Goal: Ask a question

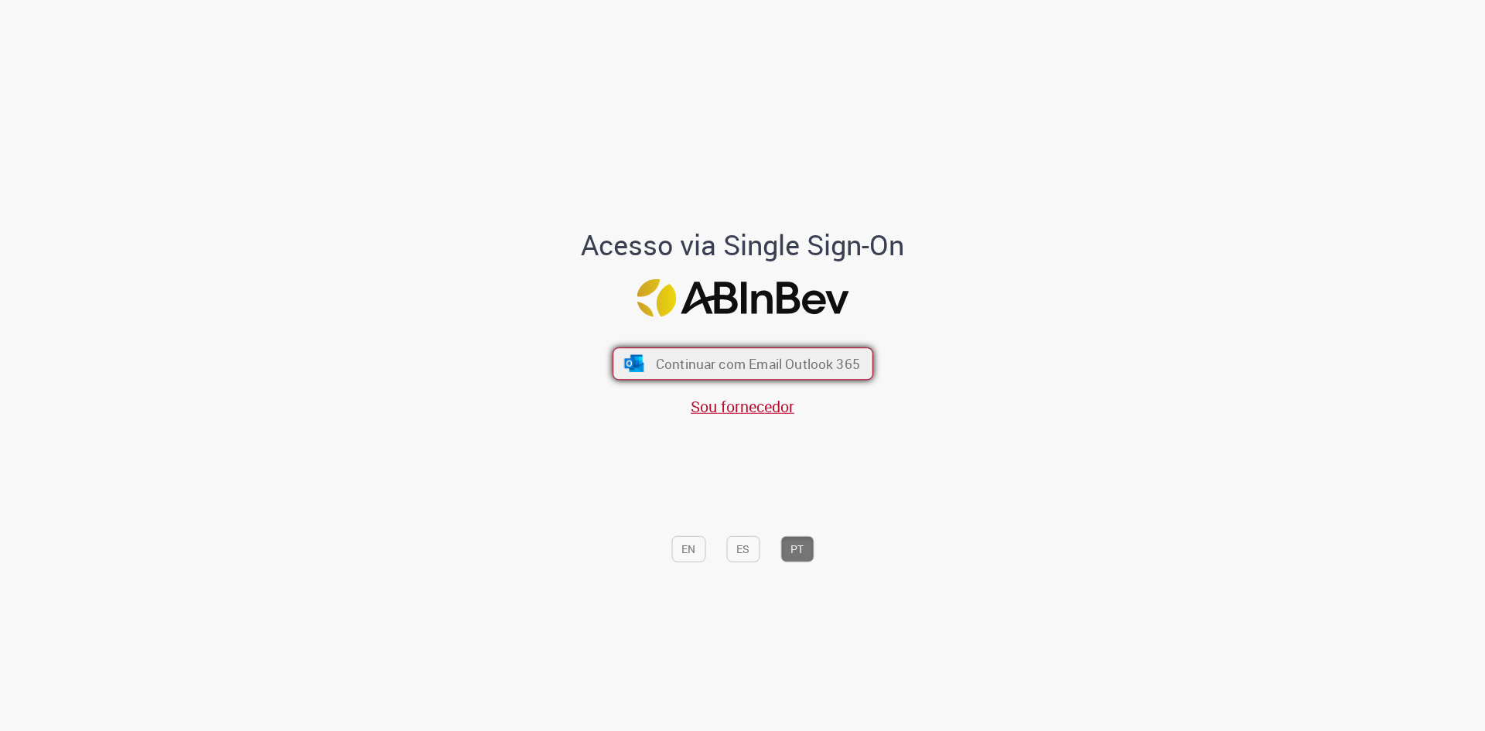
click at [648, 361] on button "Continuar com Email Outlook 365" at bounding box center [742, 363] width 261 height 32
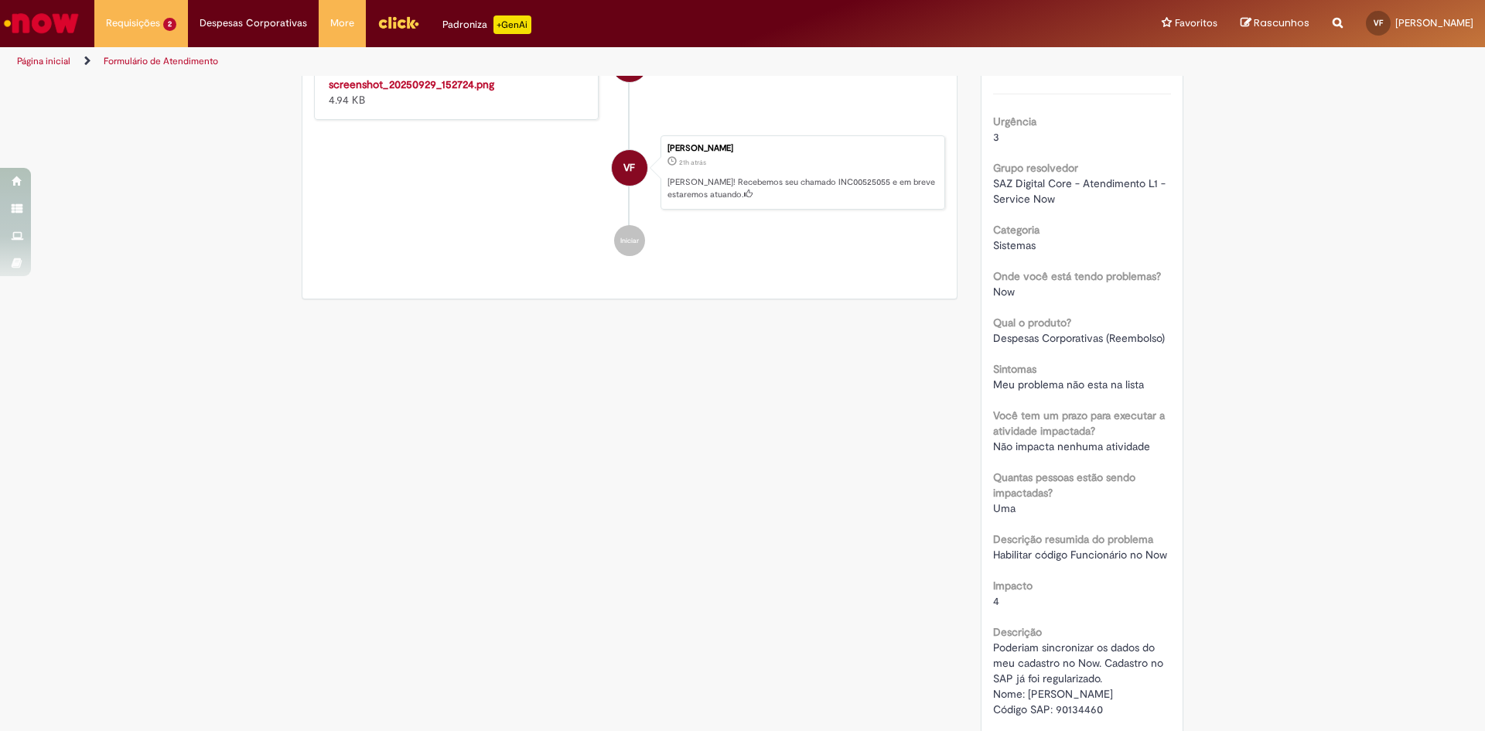
scroll to position [581, 0]
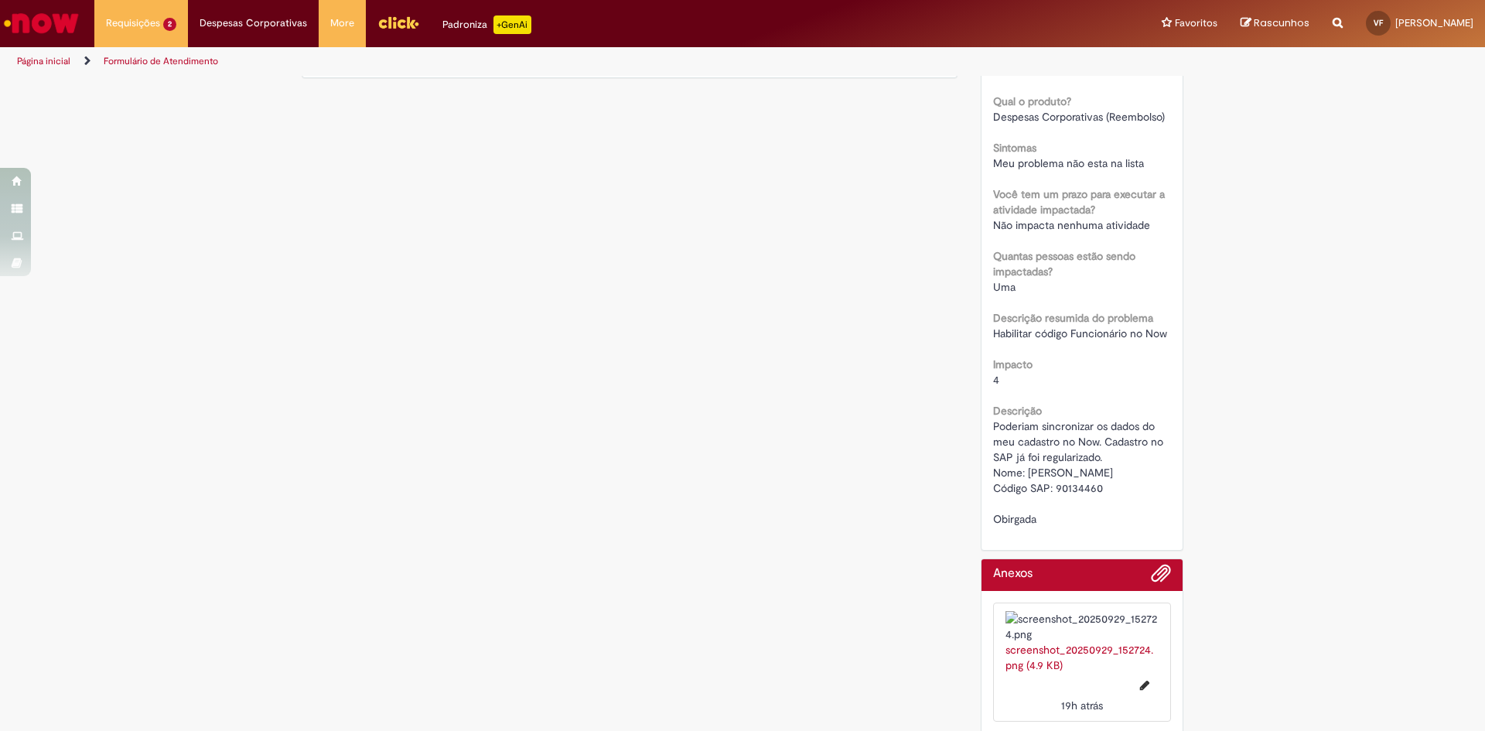
drag, startPoint x: 1053, startPoint y: 502, endPoint x: 1083, endPoint y: 501, distance: 29.4
click at [1083, 501] on span "Poderiam sincronizar os dados do meu cadastro no Now. Cadastro no SAP já foi re…" at bounding box center [1079, 472] width 173 height 107
click at [1059, 507] on span "Poderiam sincronizar os dados do meu cadastro no Now. Cadastro no SAP já foi re…" at bounding box center [1079, 472] width 173 height 107
copy span "90134460"
drag, startPoint x: 1049, startPoint y: 505, endPoint x: 1106, endPoint y: 500, distance: 56.7
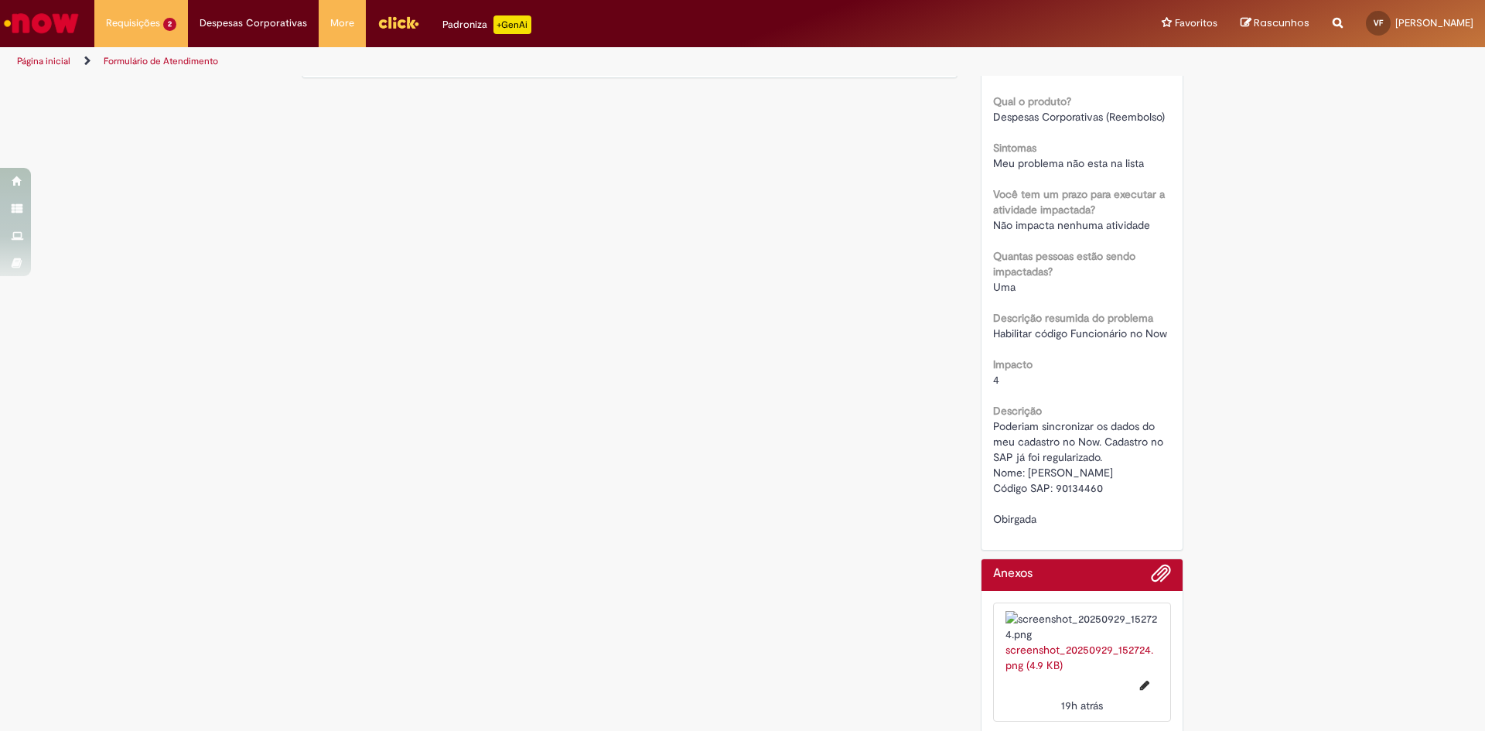
click at [1106, 500] on div "Poderiam sincronizar os dados do meu cadastro no Now. Cadastro no SAP já foi re…" at bounding box center [1082, 472] width 179 height 108
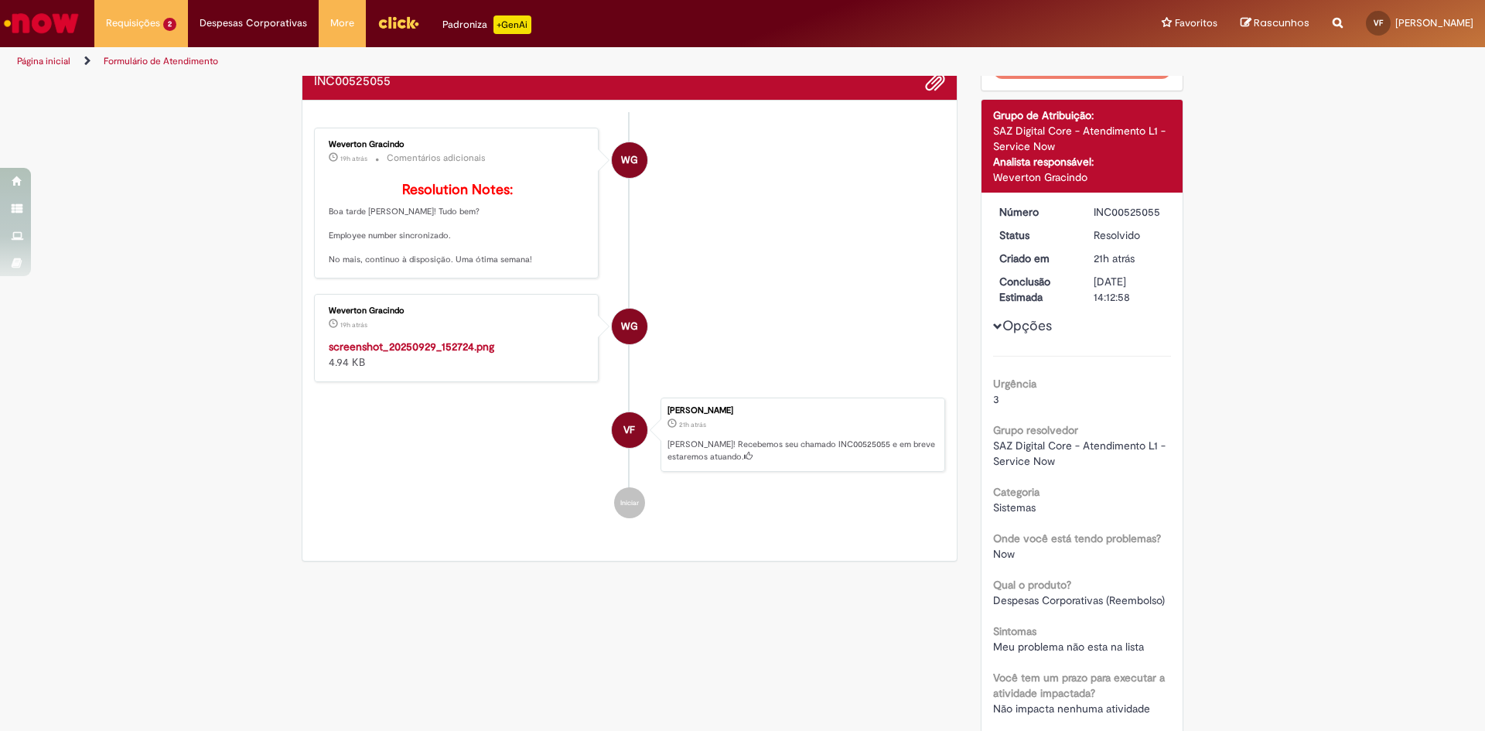
scroll to position [0, 0]
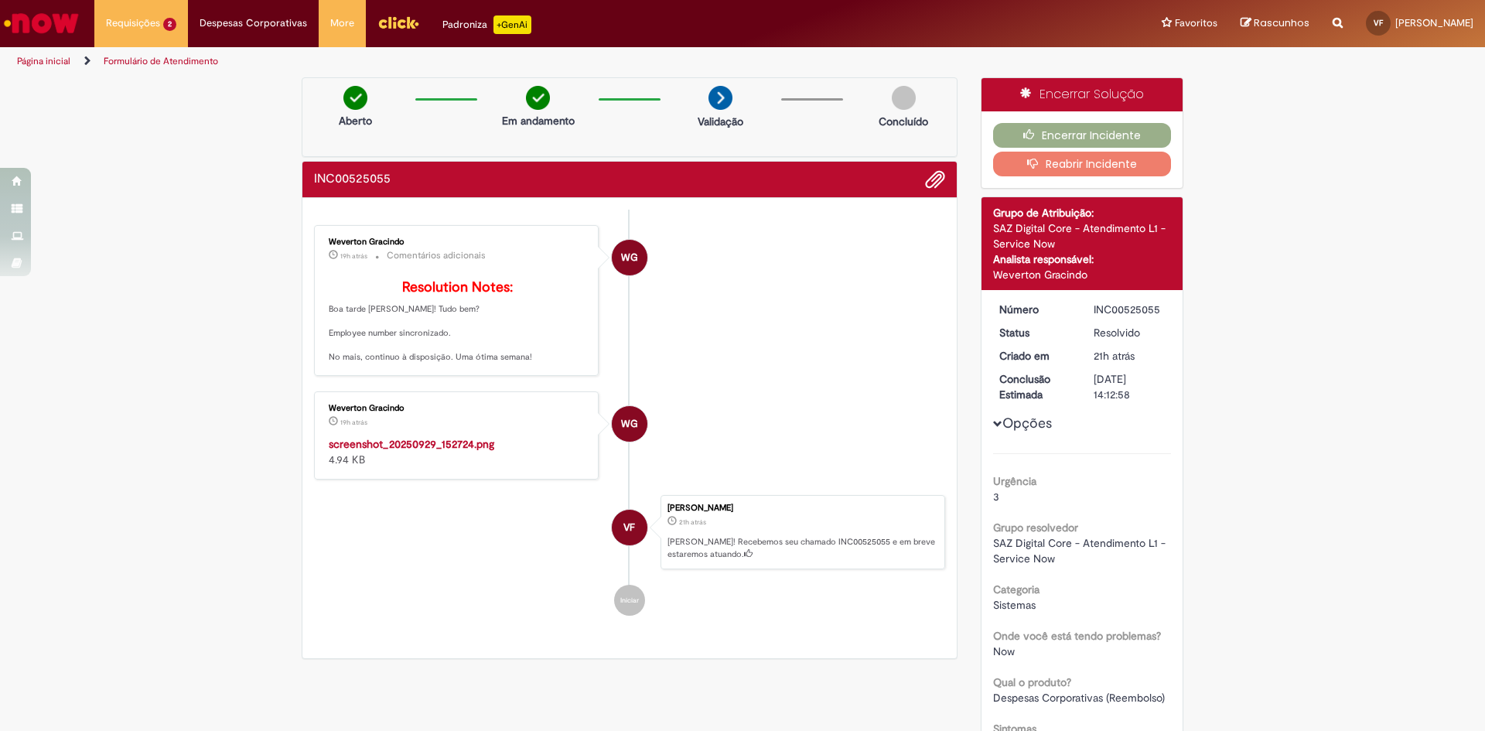
click at [612, 442] on div "WG" at bounding box center [630, 424] width 36 height 36
click at [548, 436] on img "Histórico de tíquete" at bounding box center [458, 436] width 258 height 0
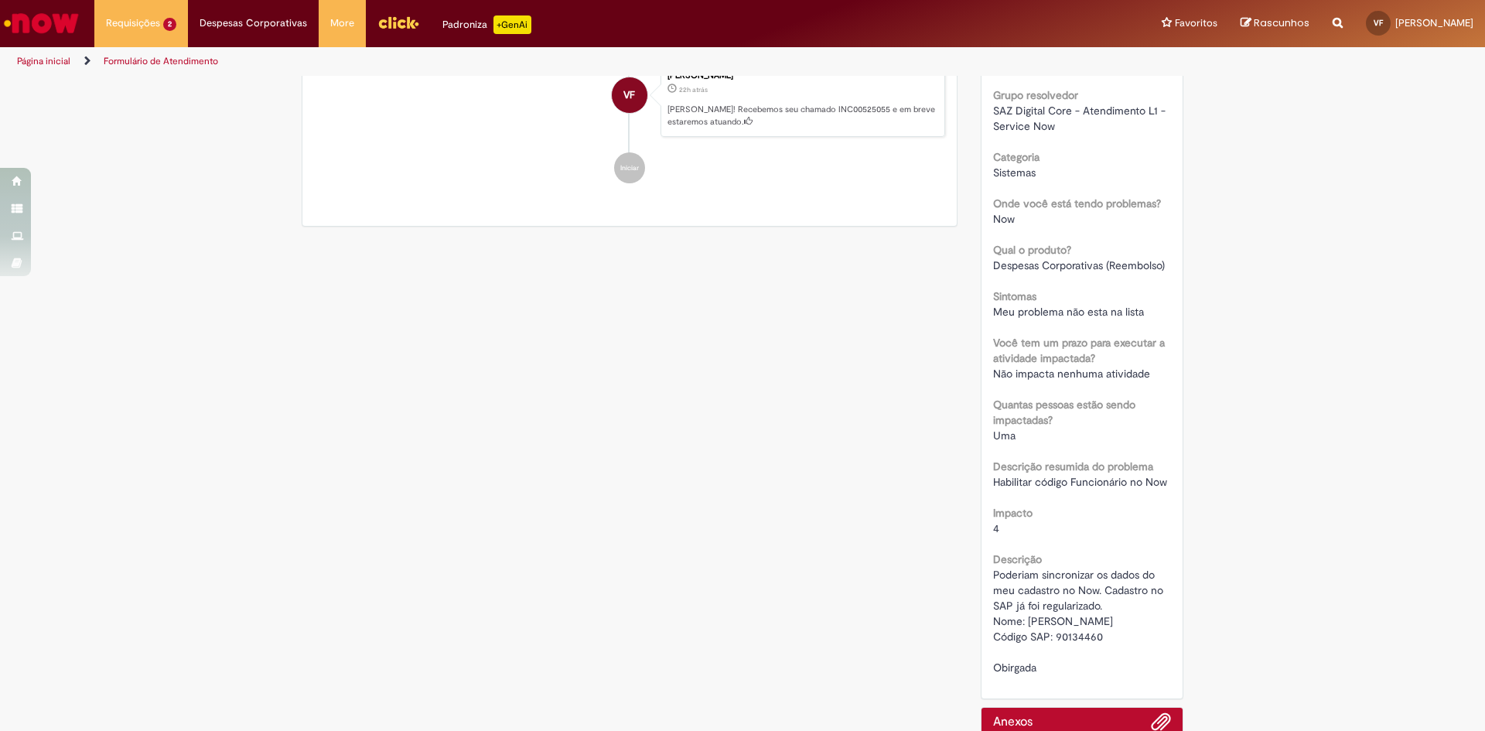
scroll to position [541, 0]
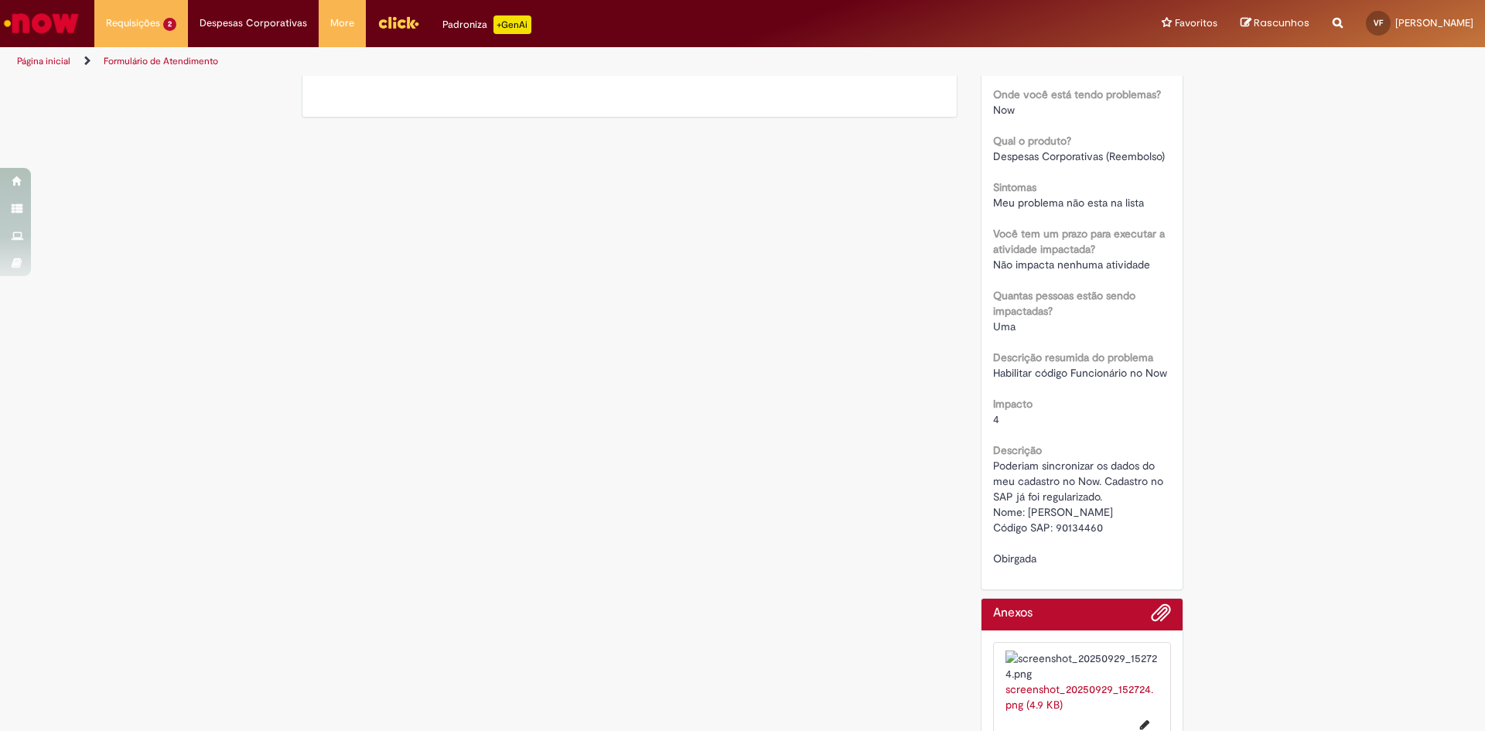
copy span "90134460"
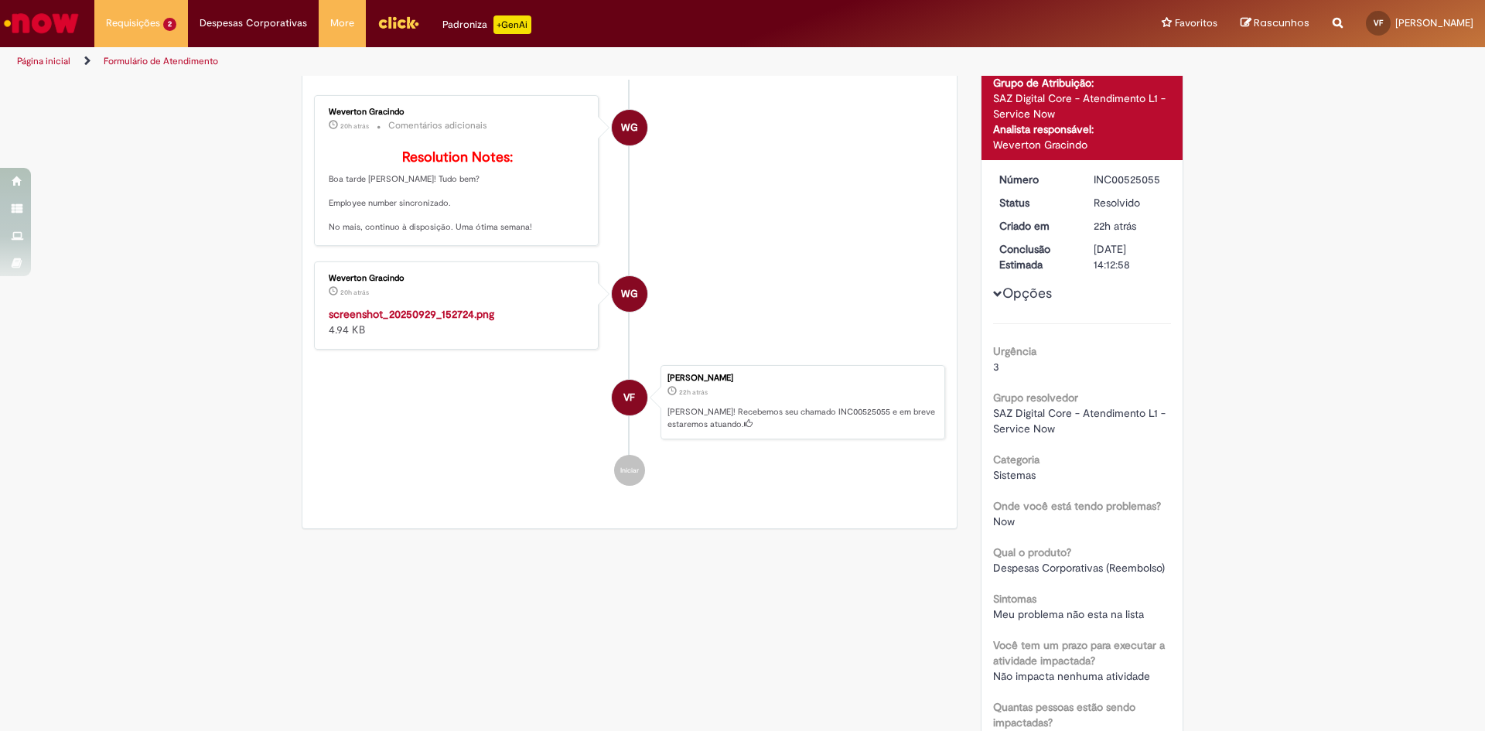
scroll to position [0, 0]
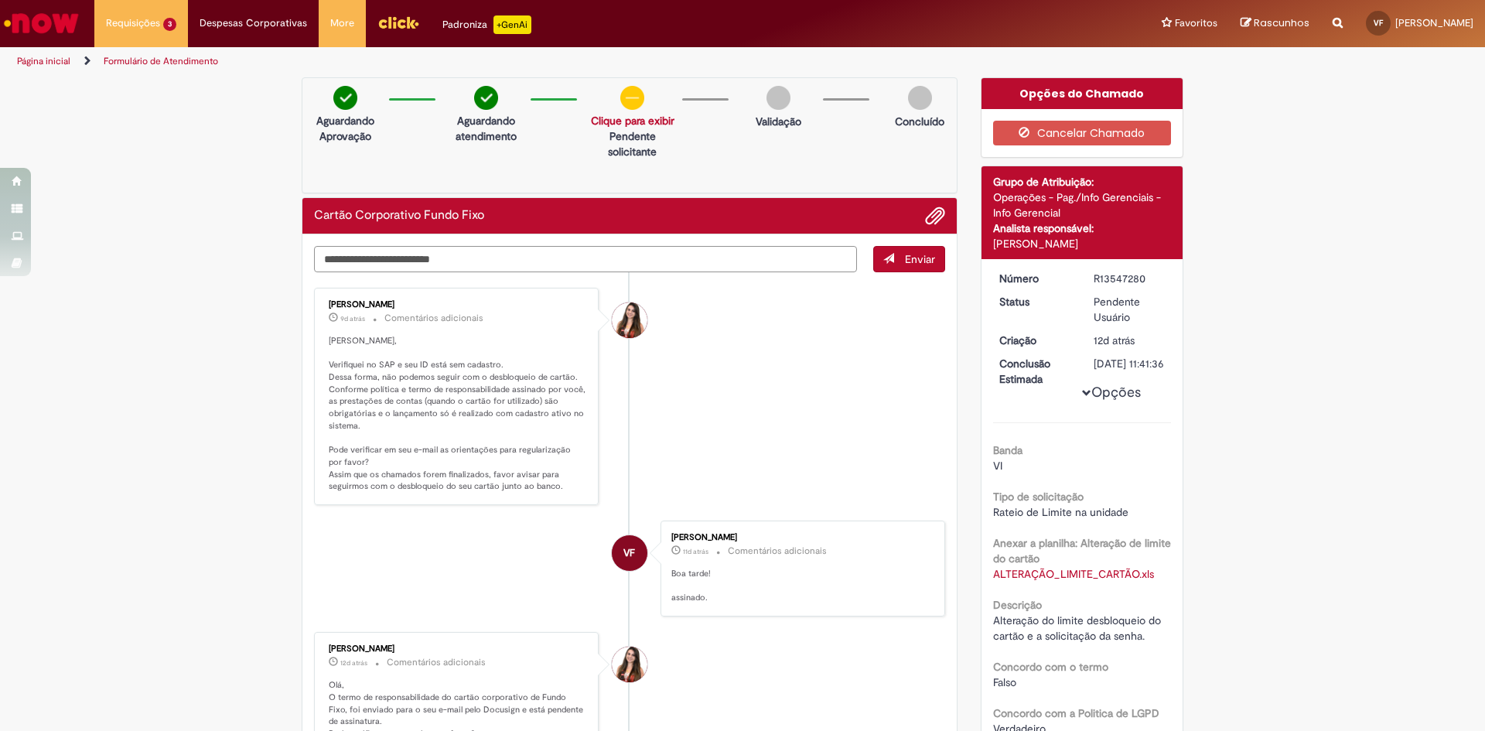
click at [502, 254] on textarea "Digite sua mensagem aqui..." at bounding box center [585, 259] width 543 height 26
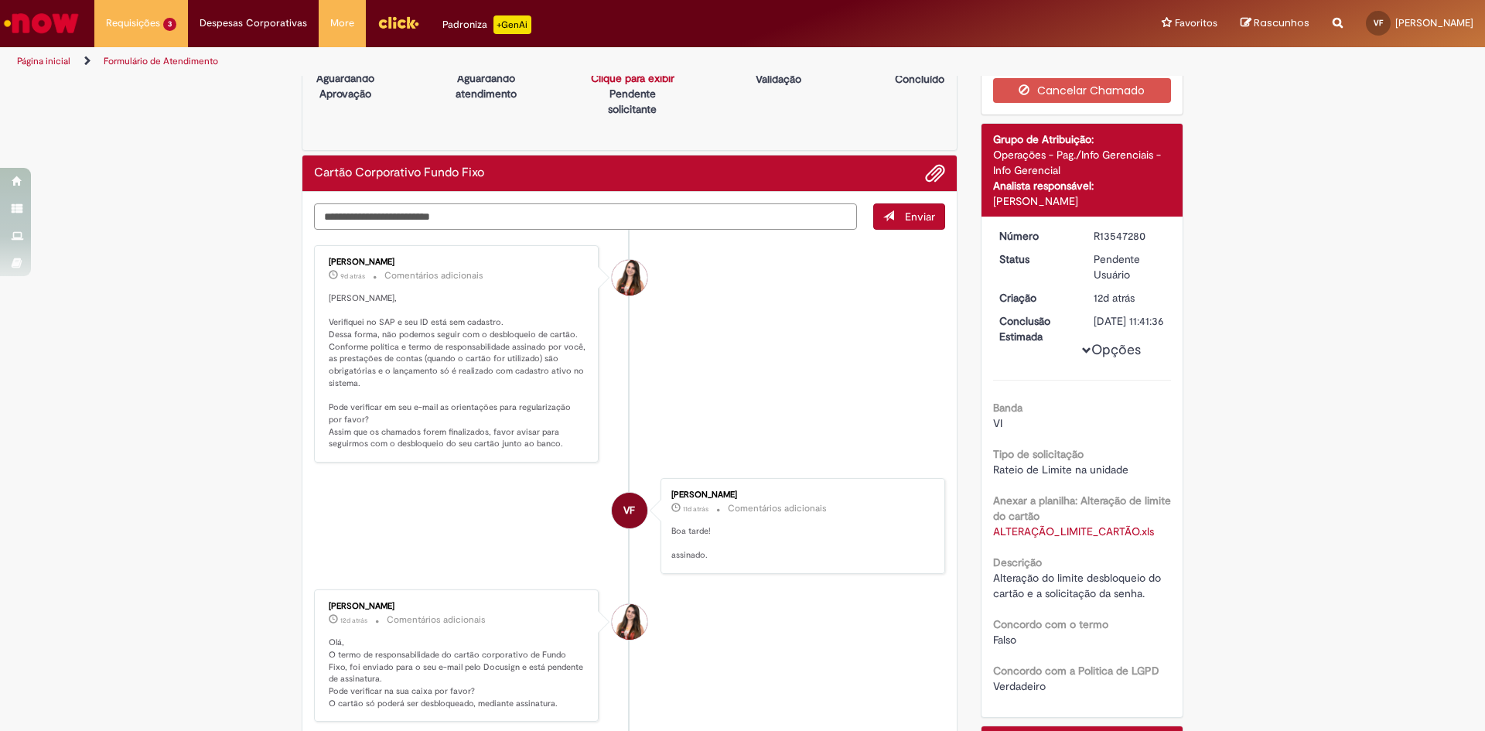
scroll to position [77, 0]
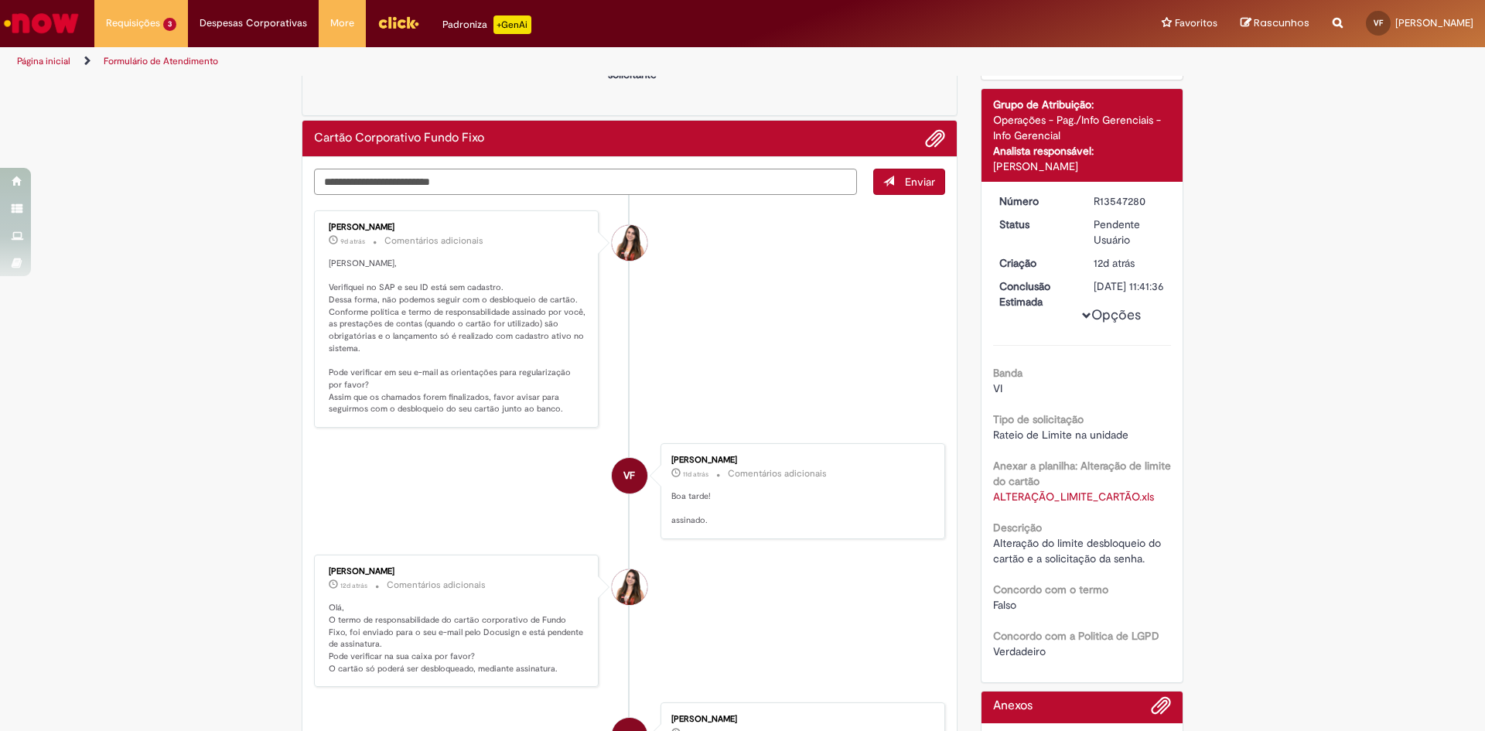
click at [524, 177] on textarea "Digite sua mensagem aqui..." at bounding box center [585, 182] width 543 height 26
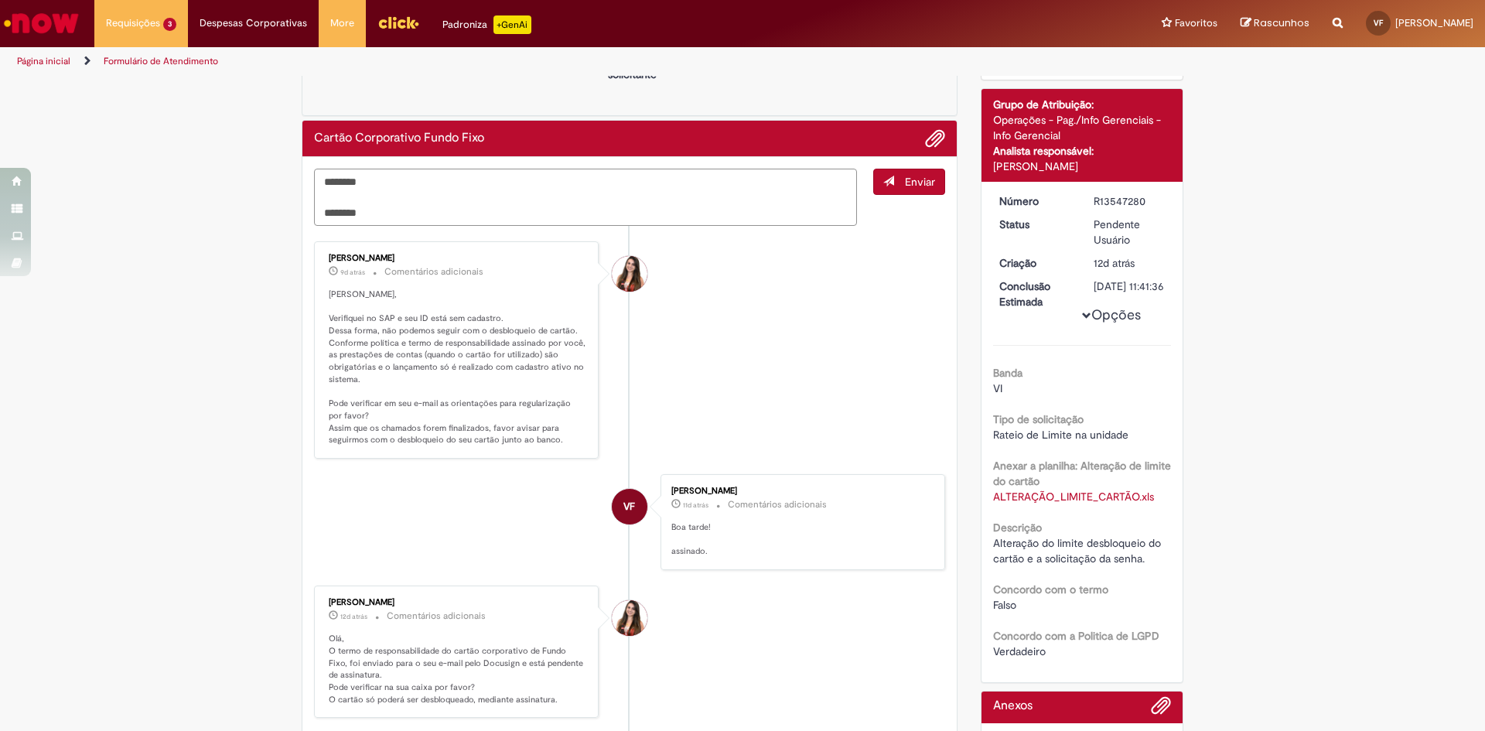
paste textarea "*********"
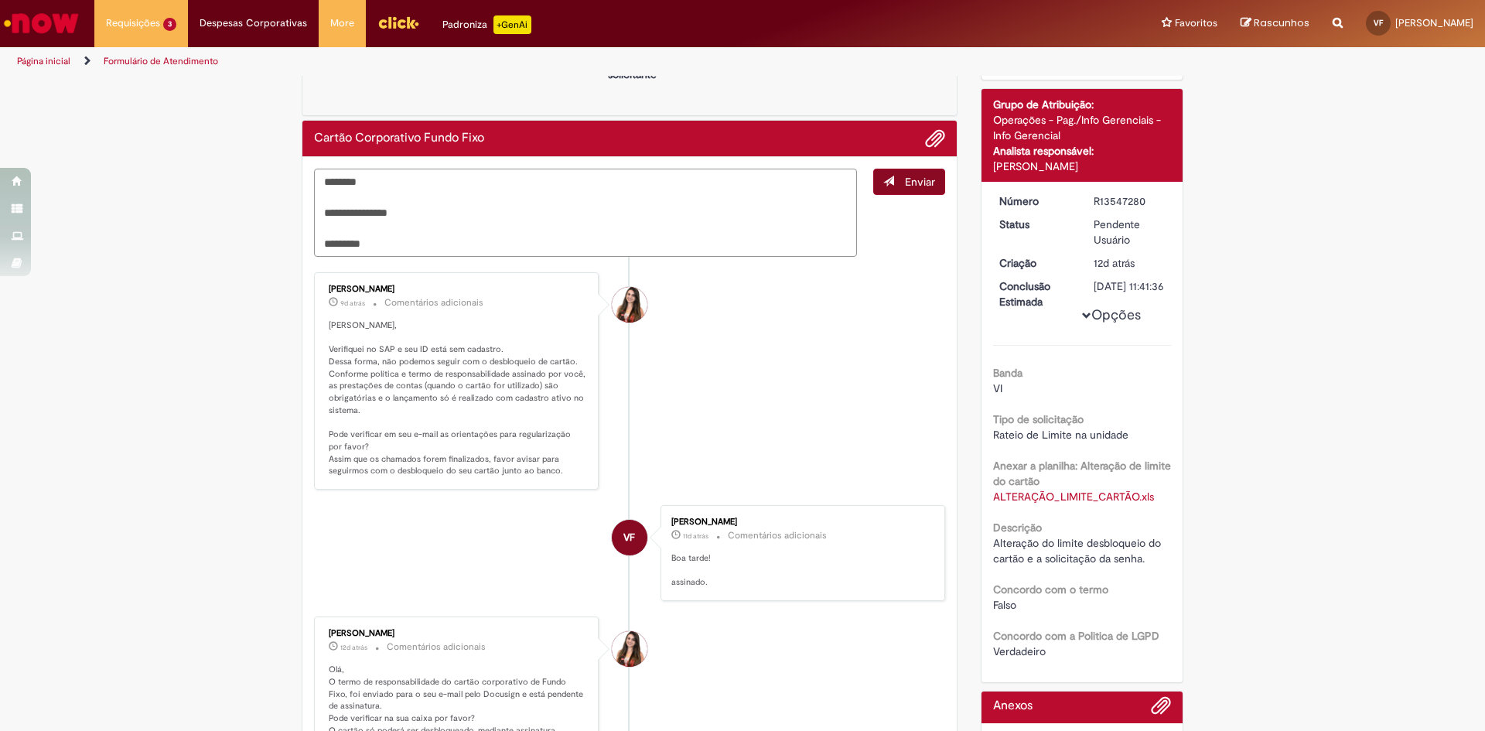
type textarea "**********"
click at [914, 193] on button "Enviar" at bounding box center [909, 182] width 72 height 26
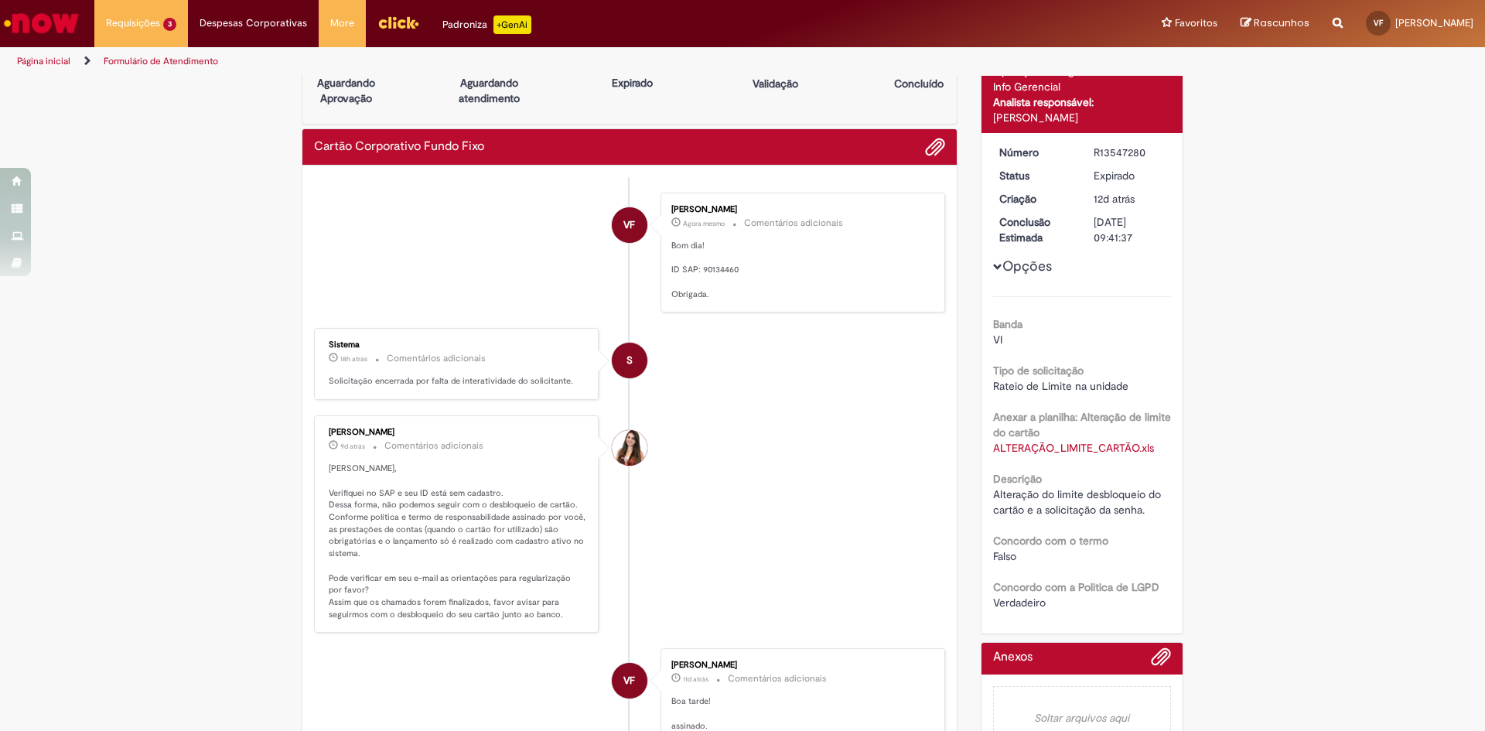
scroll to position [0, 0]
